Goal: Find specific page/section: Find specific page/section

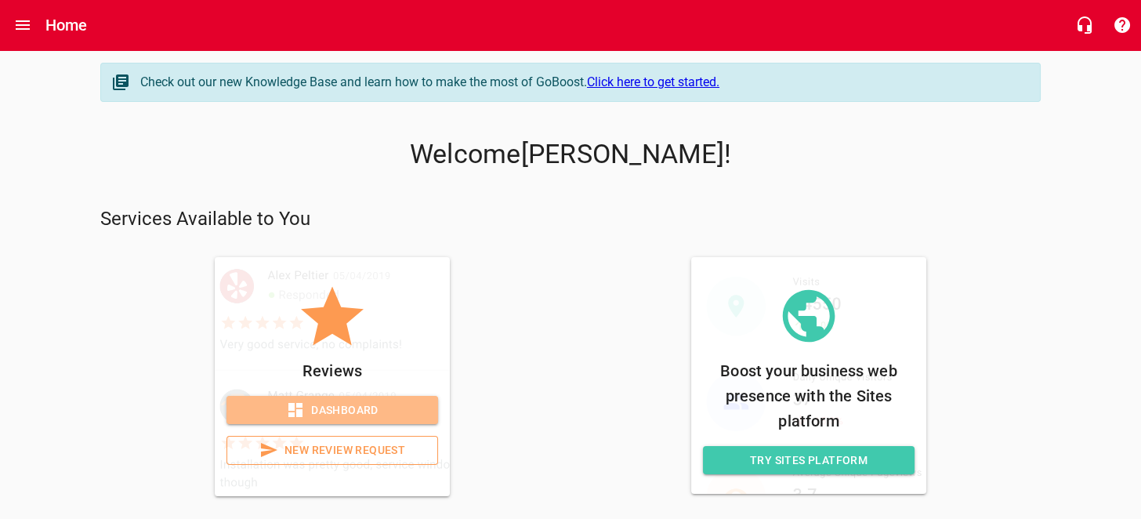
click at [313, 403] on span "Dashboard" at bounding box center [332, 410] width 186 height 20
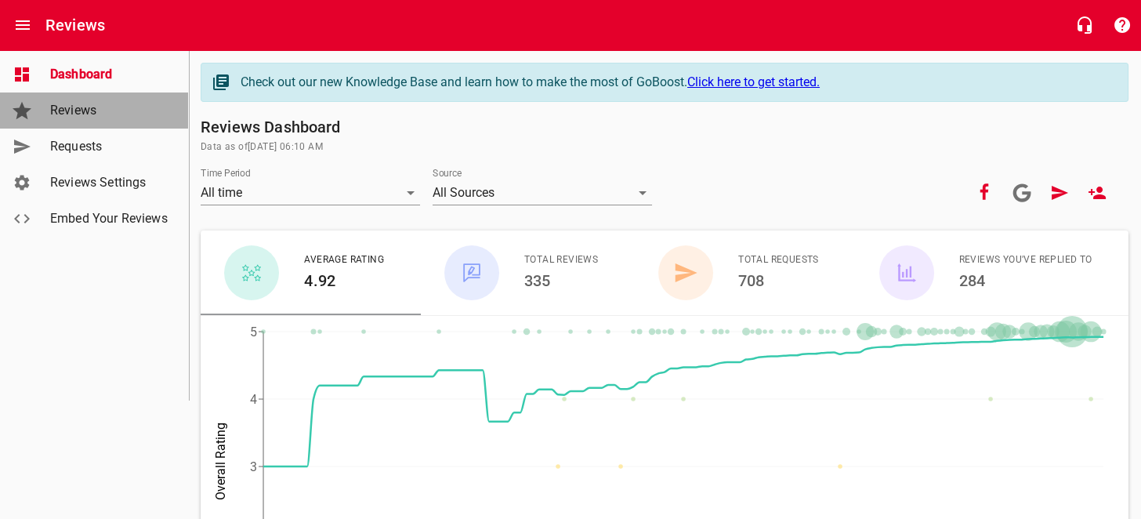
click at [78, 116] on span "Reviews" at bounding box center [109, 110] width 119 height 19
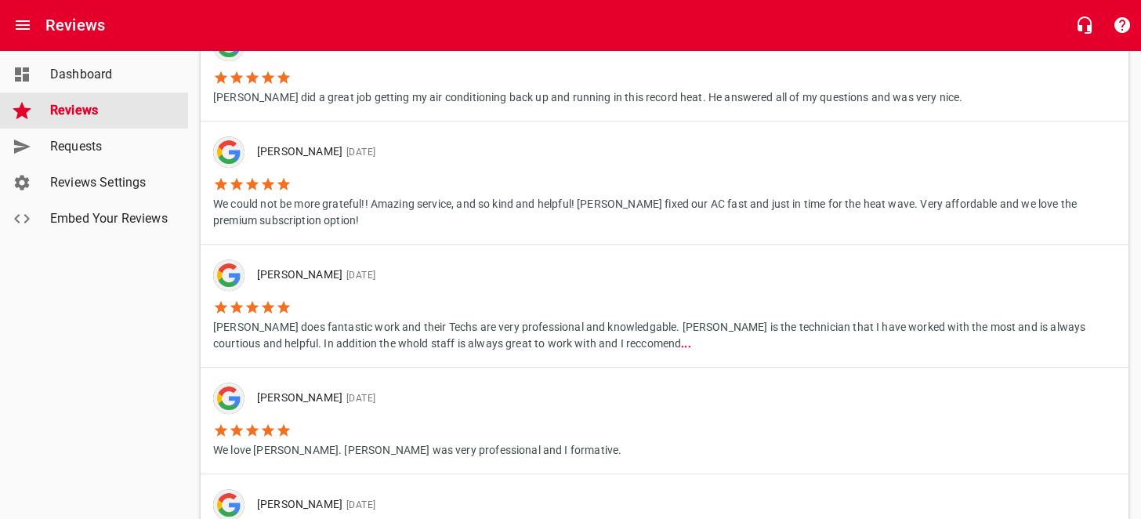
scroll to position [1332, 0]
